Goal: Book appointment/travel/reservation

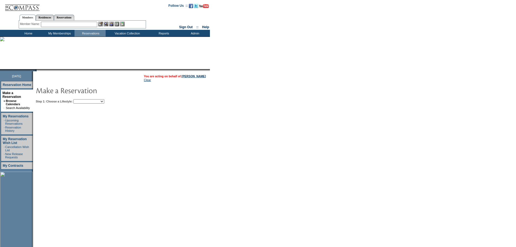
click at [104, 103] on select "Beach Leisure Metropolitan Mountain OIAL for Adventure OIAL for Couples OIAL fo…" at bounding box center [88, 101] width 31 height 4
select select "Leisure"
click at [83, 100] on select "Beach Leisure Metropolitan Mountain OIAL for Adventure OIAL for Couples OIAL fo…" at bounding box center [88, 101] width 31 height 4
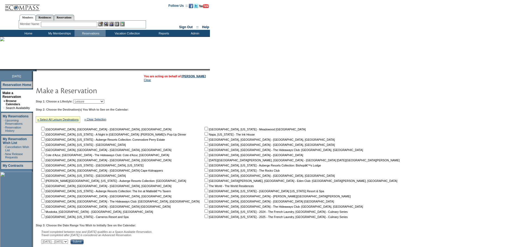
click at [204, 192] on input "checkbox" at bounding box center [206, 190] width 4 height 4
checkbox input "true"
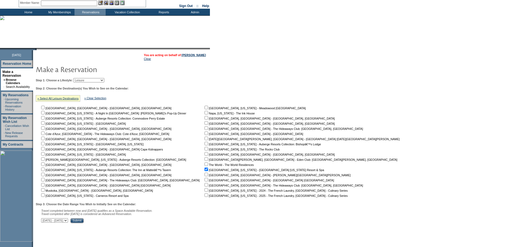
scroll to position [49, 0]
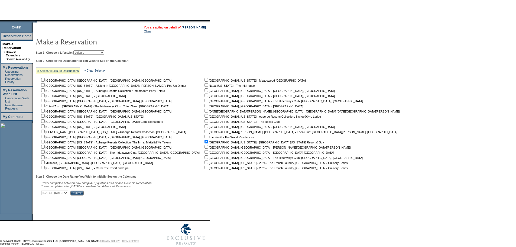
click at [68, 195] on select "October 3, 2025 - November 17, 2025 November 18, 2025 - January 1, 2026 January…" at bounding box center [54, 192] width 27 height 4
select select "1/2/2026|2/15/2026"
click at [44, 193] on select "October 3, 2025 - November 17, 2025 November 18, 2025 - January 1, 2026 January…" at bounding box center [54, 192] width 27 height 4
click at [84, 195] on input "Submit" at bounding box center [76, 192] width 13 height 5
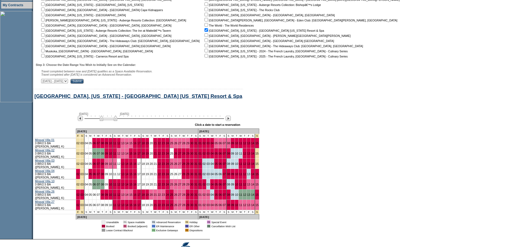
scroll to position [183, 0]
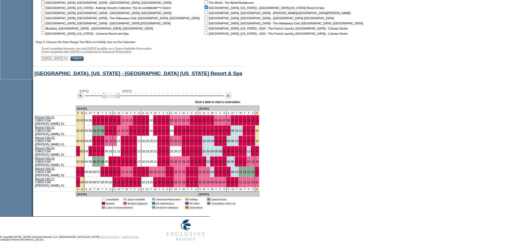
click at [119, 98] on img at bounding box center [111, 95] width 18 height 5
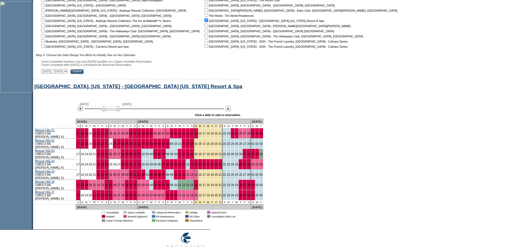
scroll to position [0, 0]
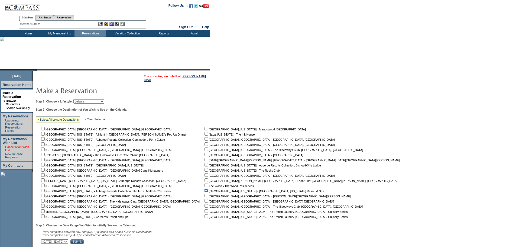
click at [25, 145] on link "Cancellation Wish List" at bounding box center [17, 148] width 24 height 6
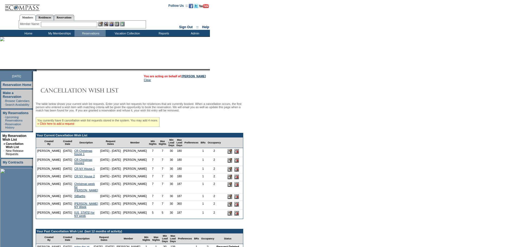
click at [73, 125] on link "» Click here to add a request" at bounding box center [55, 123] width 37 height 3
